Goal: Navigation & Orientation: Understand site structure

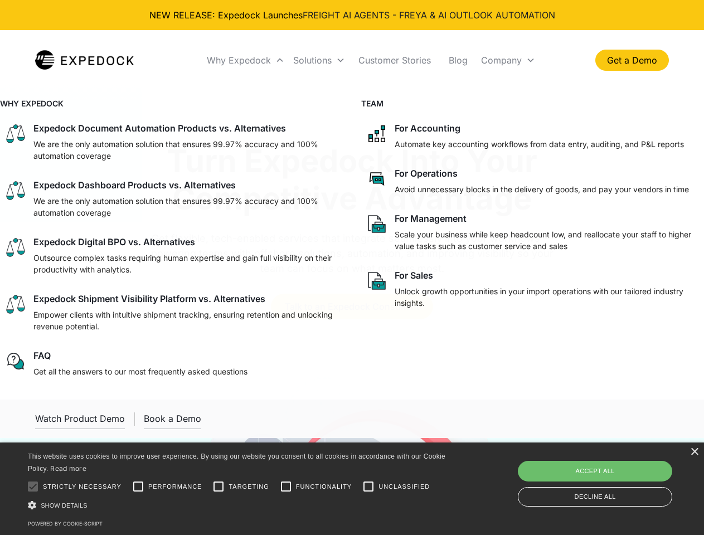
click at [246, 60] on div "Why Expedock" at bounding box center [239, 60] width 64 height 11
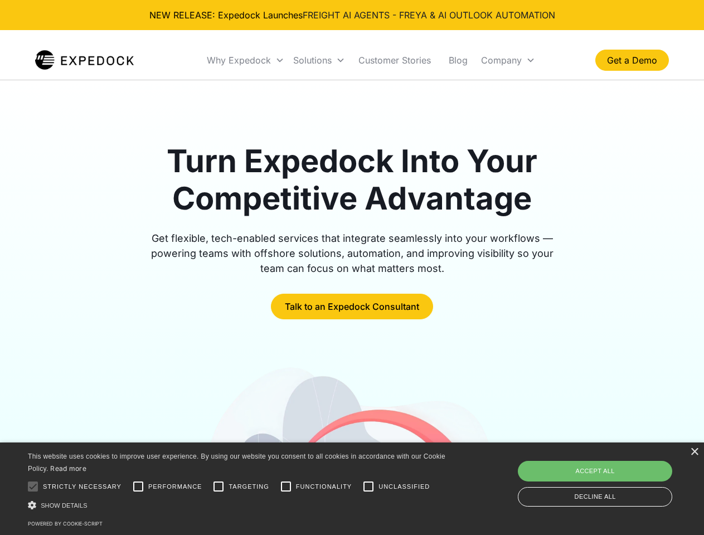
click at [319, 60] on div "Solutions" at bounding box center [312, 60] width 38 height 11
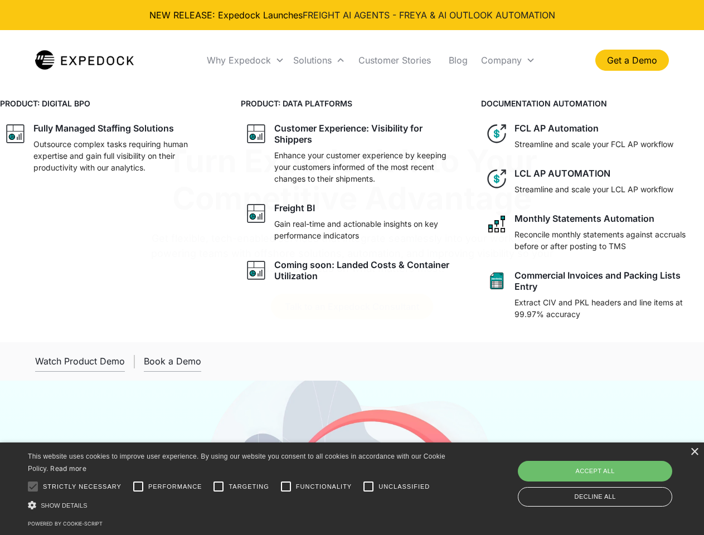
click at [508, 60] on div "Company" at bounding box center [501, 60] width 41 height 11
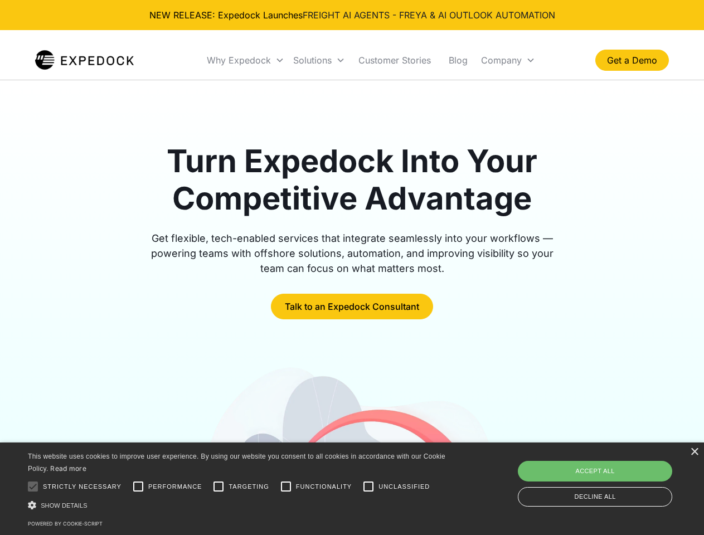
click at [33, 487] on div at bounding box center [33, 487] width 22 height 22
click at [138, 487] on input "Performance" at bounding box center [138, 487] width 22 height 22
checkbox input "true"
click at [219, 487] on input "Targeting" at bounding box center [218, 487] width 22 height 22
checkbox input "true"
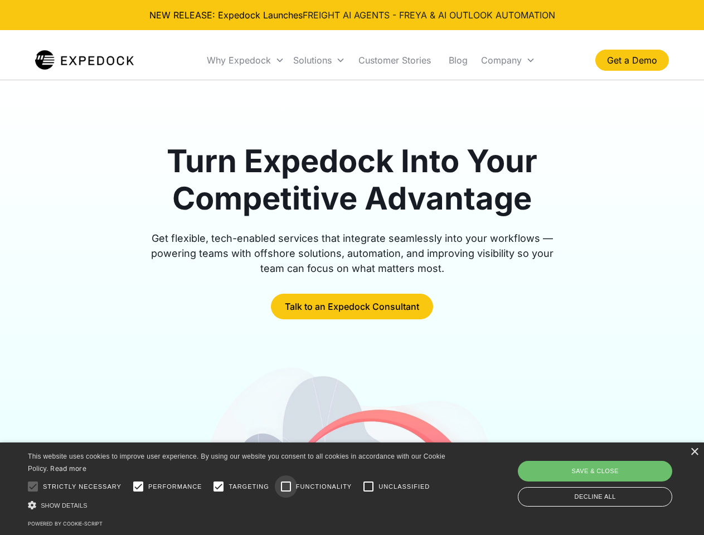
click at [286, 487] on input "Functionality" at bounding box center [286, 487] width 22 height 22
checkbox input "true"
click at [369, 487] on input "Unclassified" at bounding box center [369, 487] width 22 height 22
checkbox input "true"
click at [239, 505] on div "Show details Hide details" at bounding box center [239, 506] width 422 height 12
